Goal: Find specific page/section: Find specific page/section

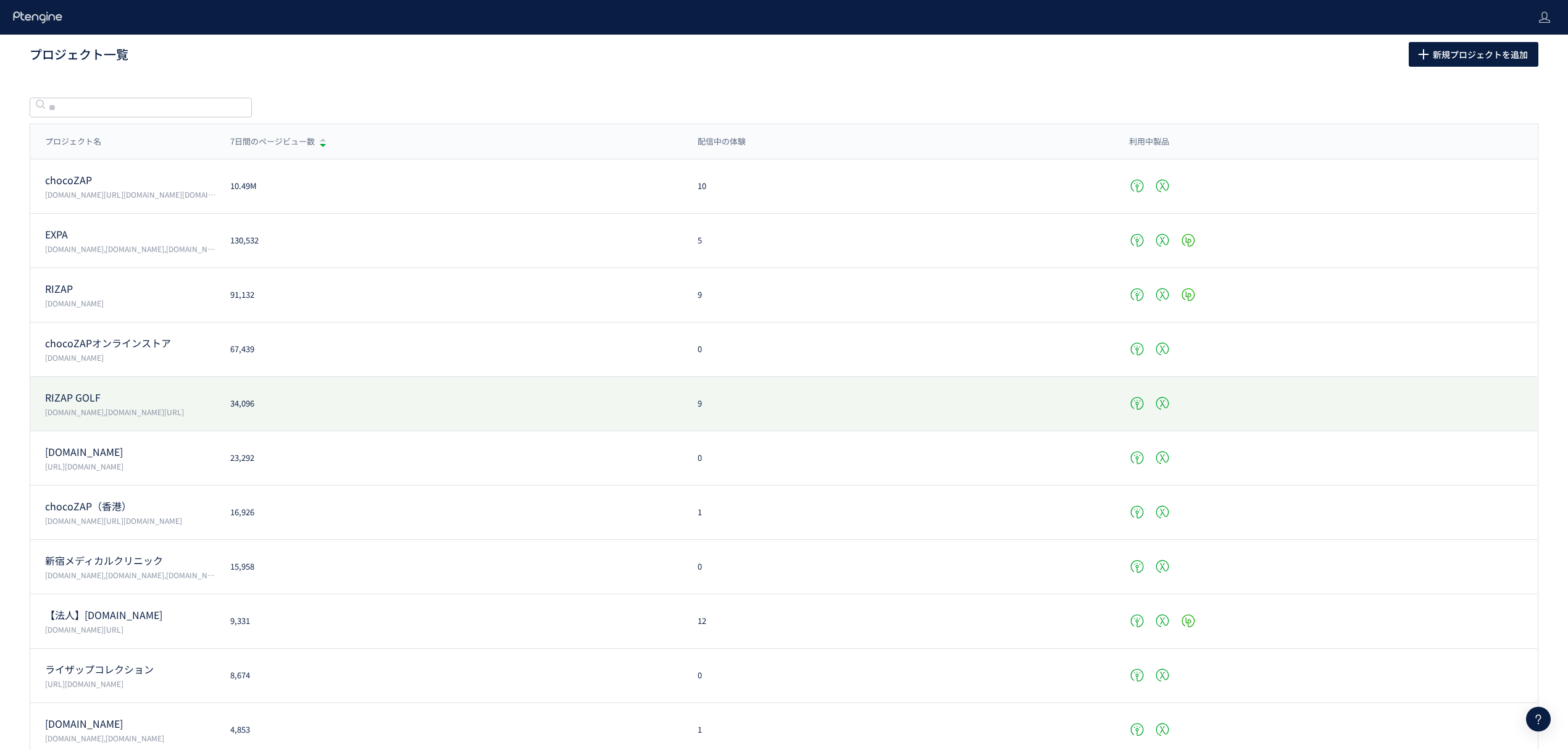
click at [99, 401] on p "RIZAP GOLF" at bounding box center [130, 397] width 170 height 14
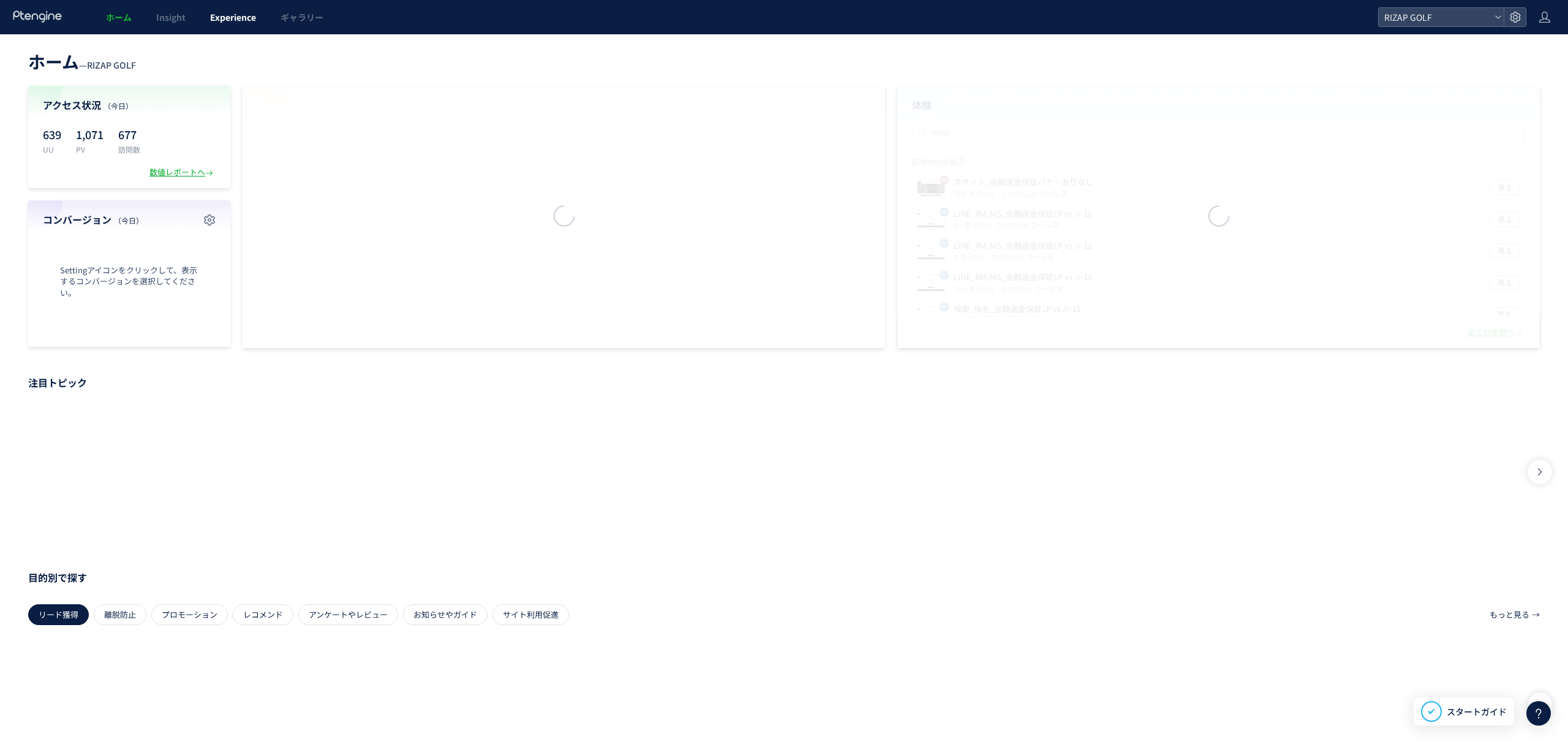
click at [230, 12] on span "Experience" at bounding box center [233, 17] width 46 height 12
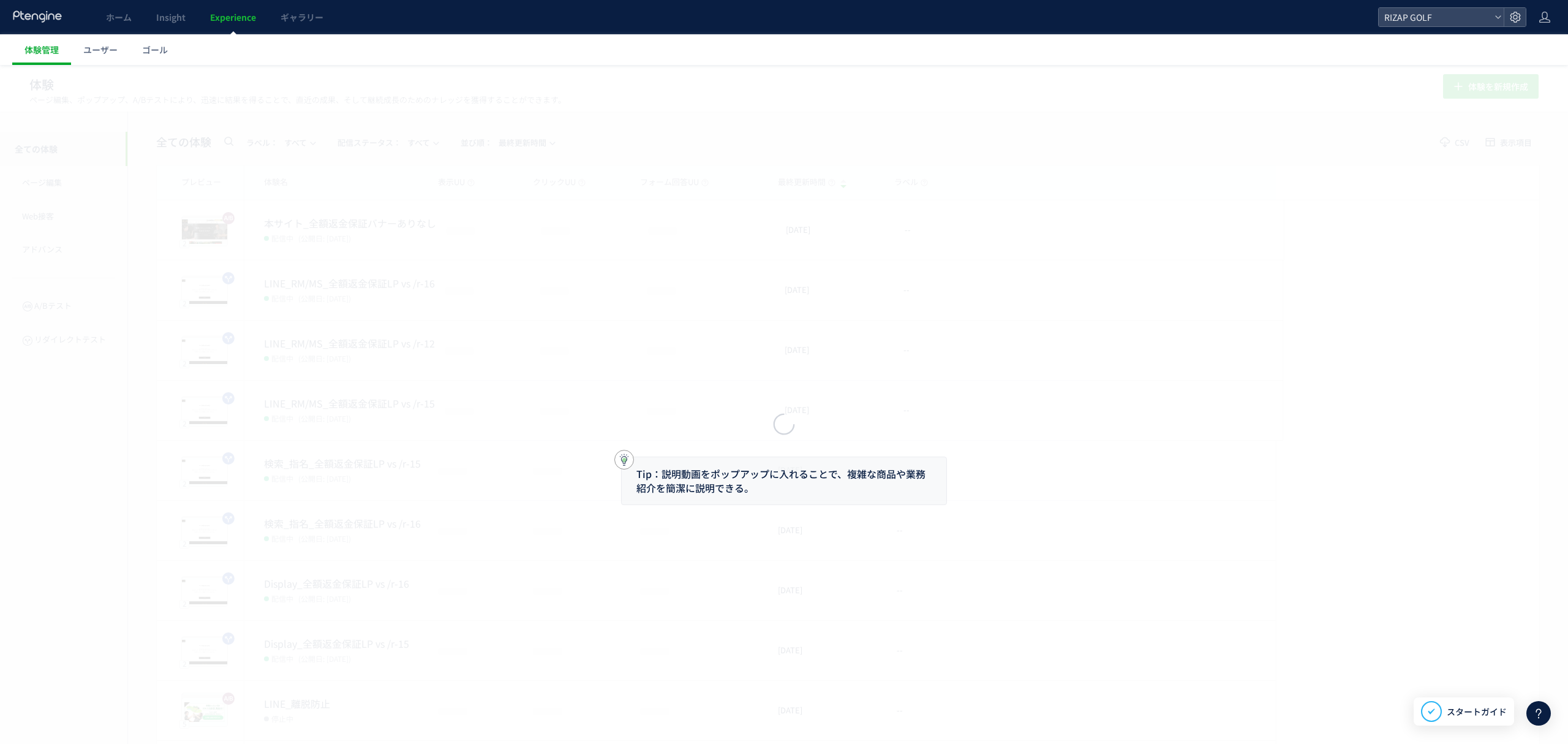
click at [146, 40] on div at bounding box center [784, 372] width 1568 height 744
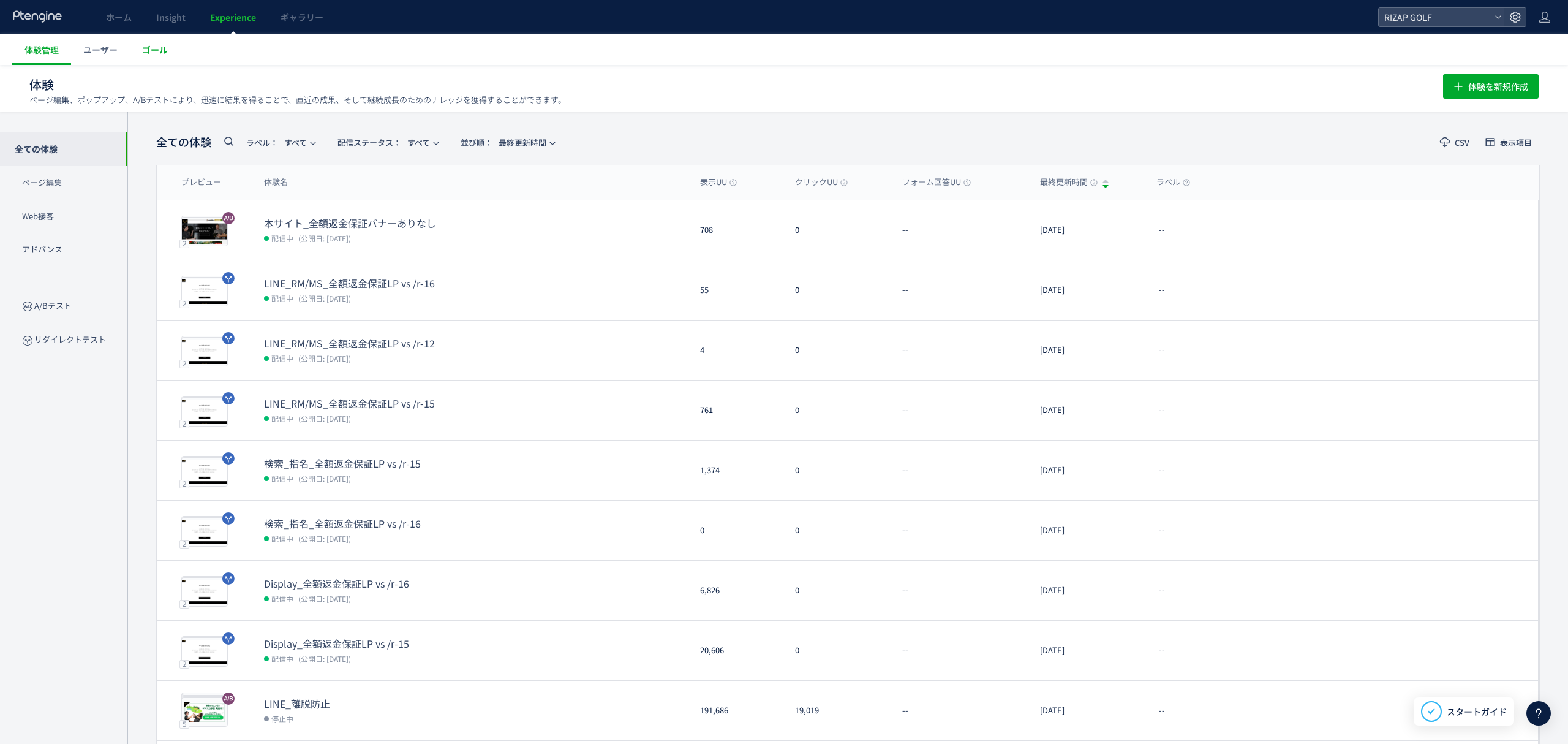
click at [155, 49] on span "ゴール" at bounding box center [155, 49] width 26 height 12
